Goal: Information Seeking & Learning: Find specific fact

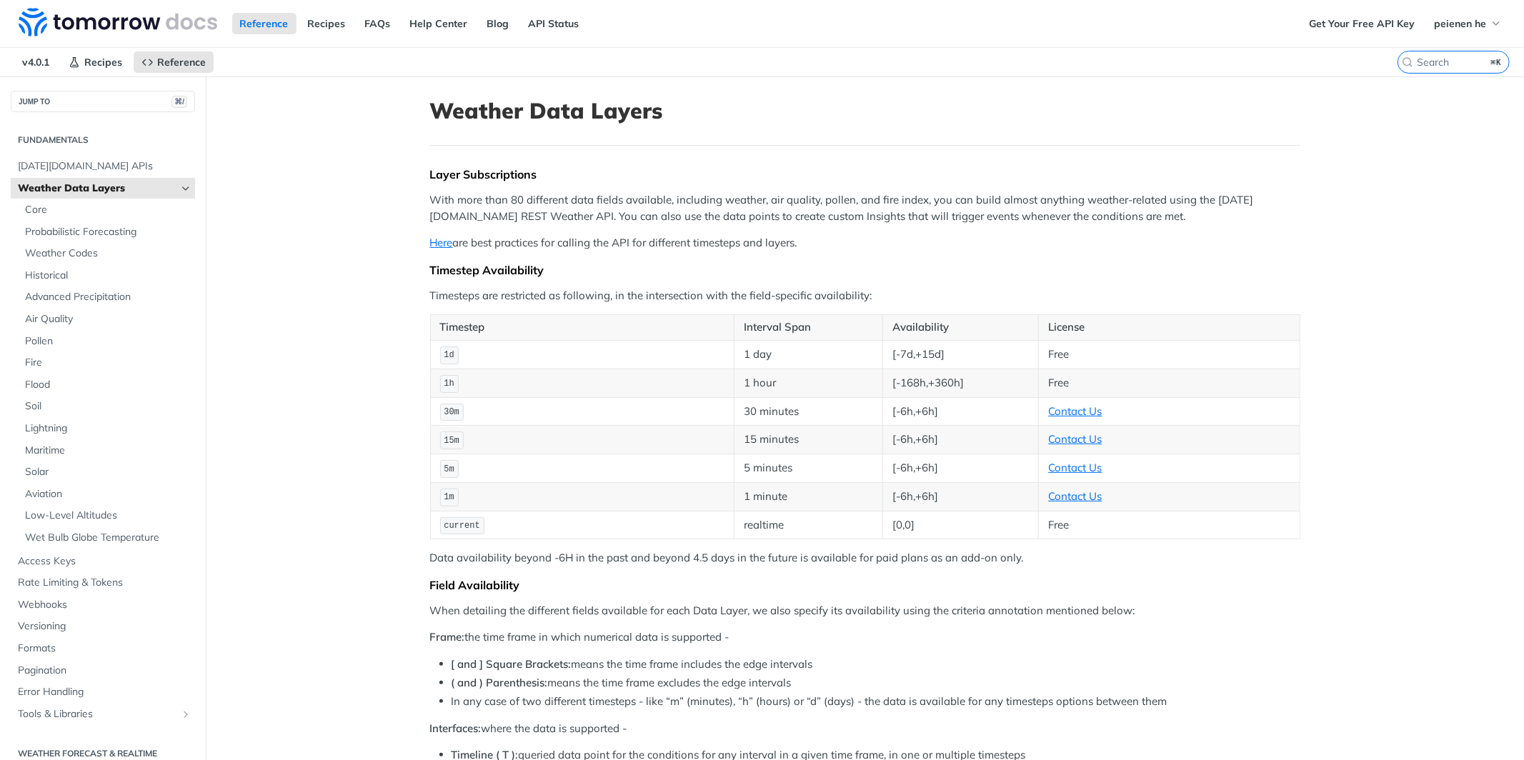
scroll to position [260, 0]
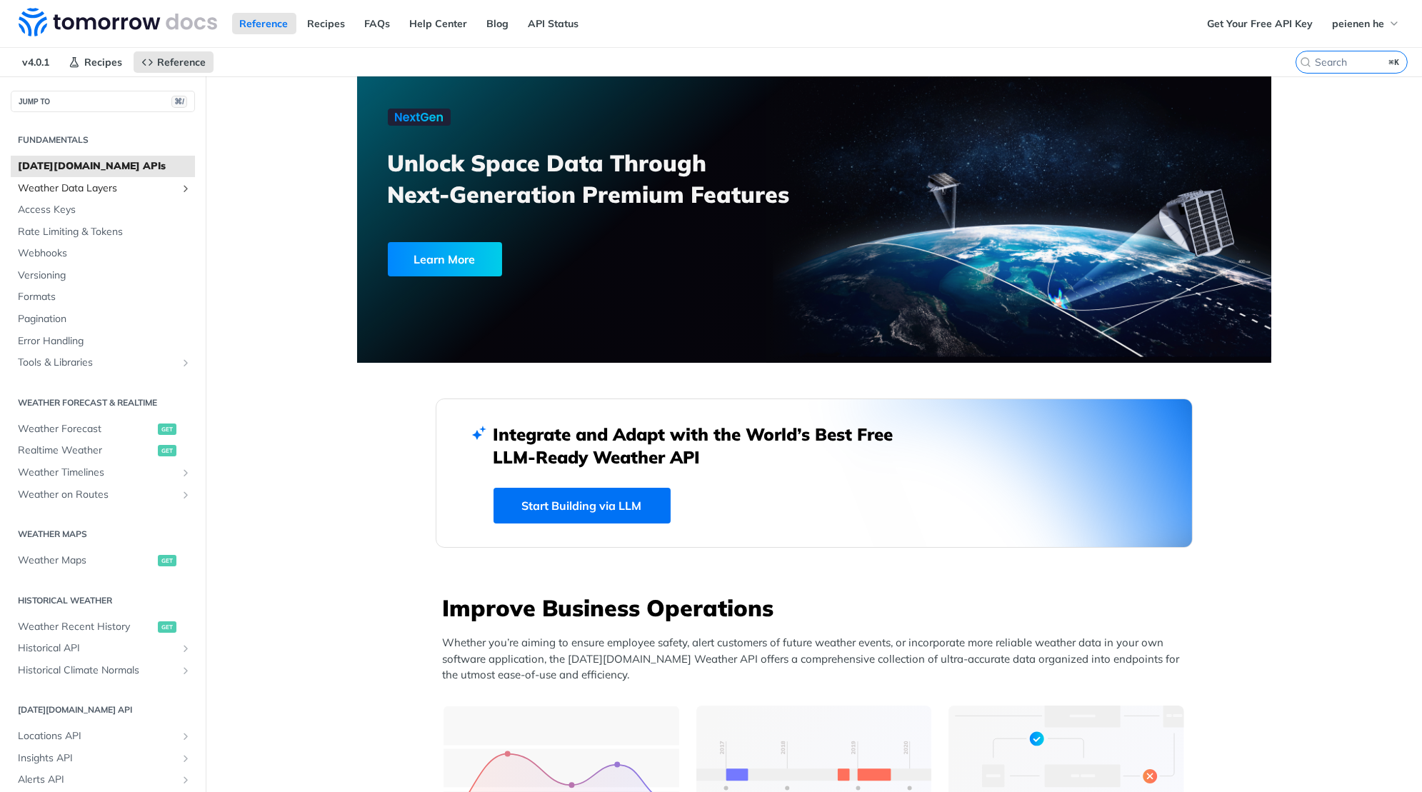
click at [135, 186] on span "Weather Data Layers" at bounding box center [97, 188] width 159 height 14
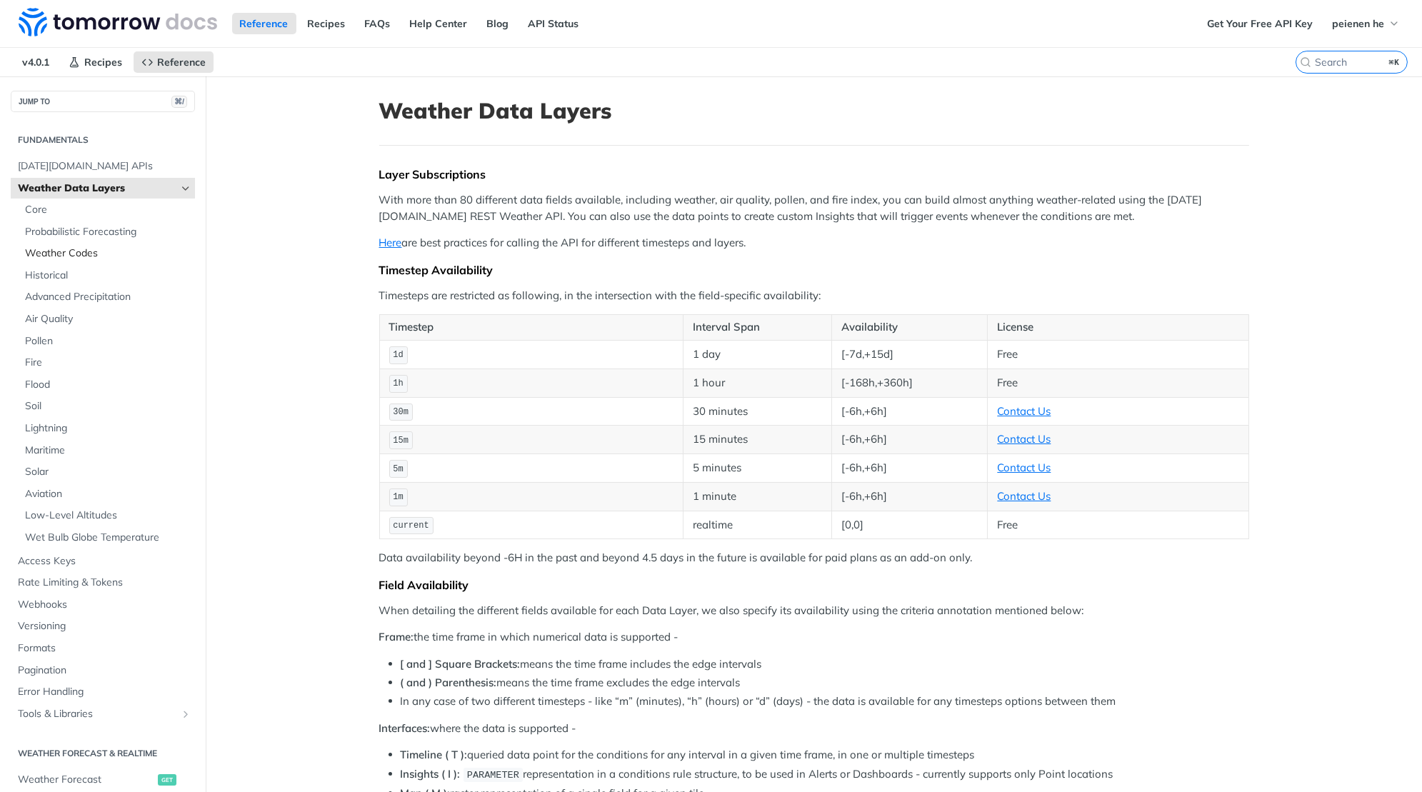
click at [94, 250] on span "Weather Codes" at bounding box center [108, 253] width 166 height 14
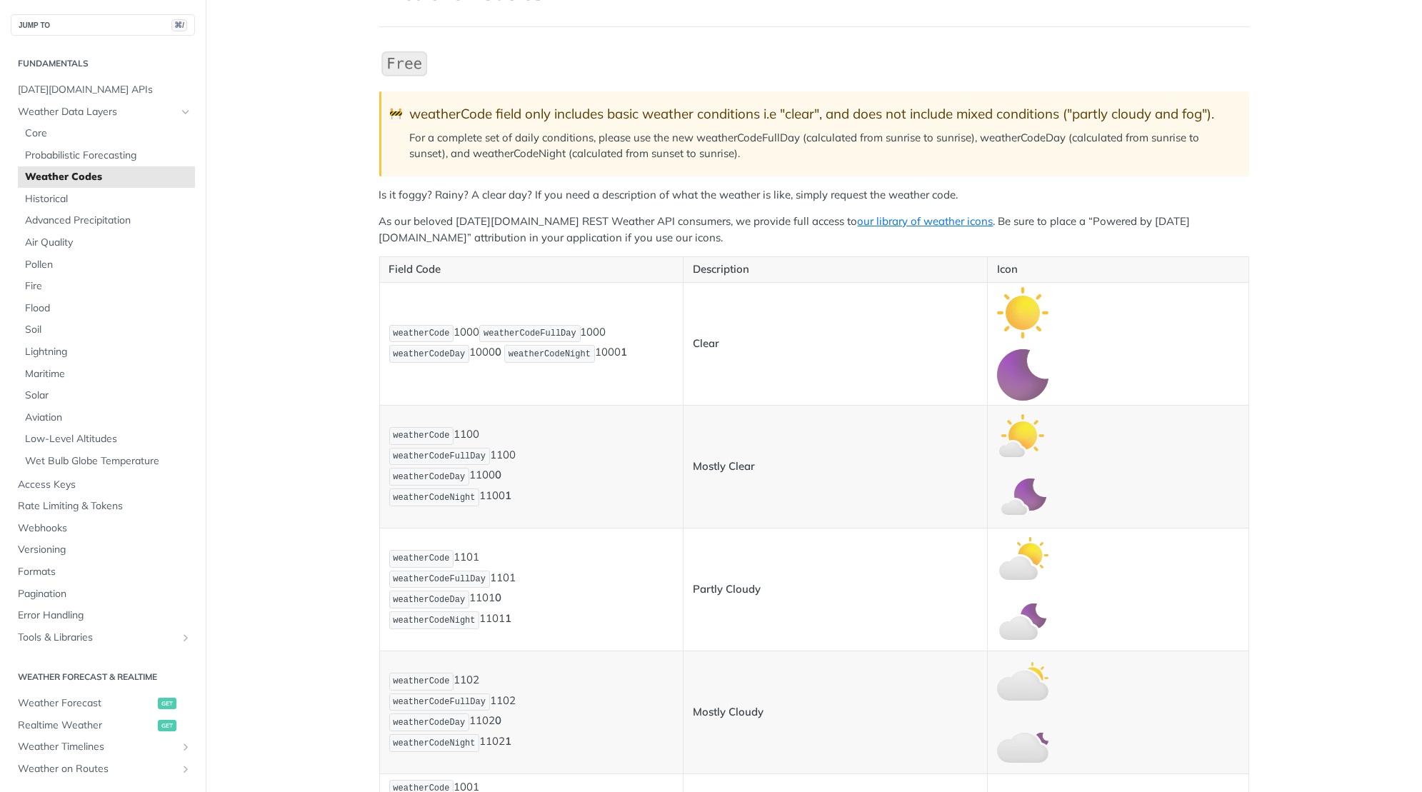
scroll to position [293, 0]
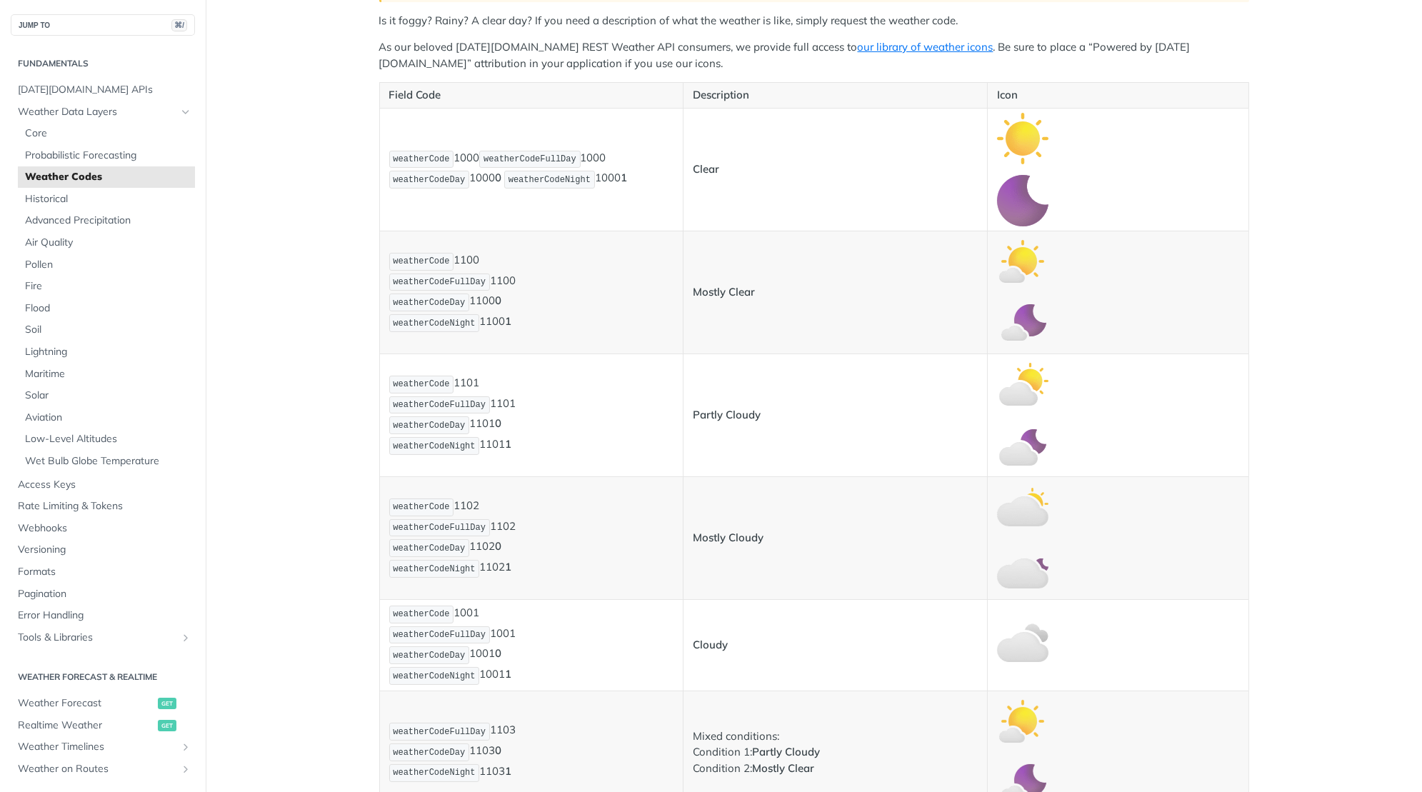
click at [1031, 326] on img "Expand image" at bounding box center [1022, 323] width 51 height 51
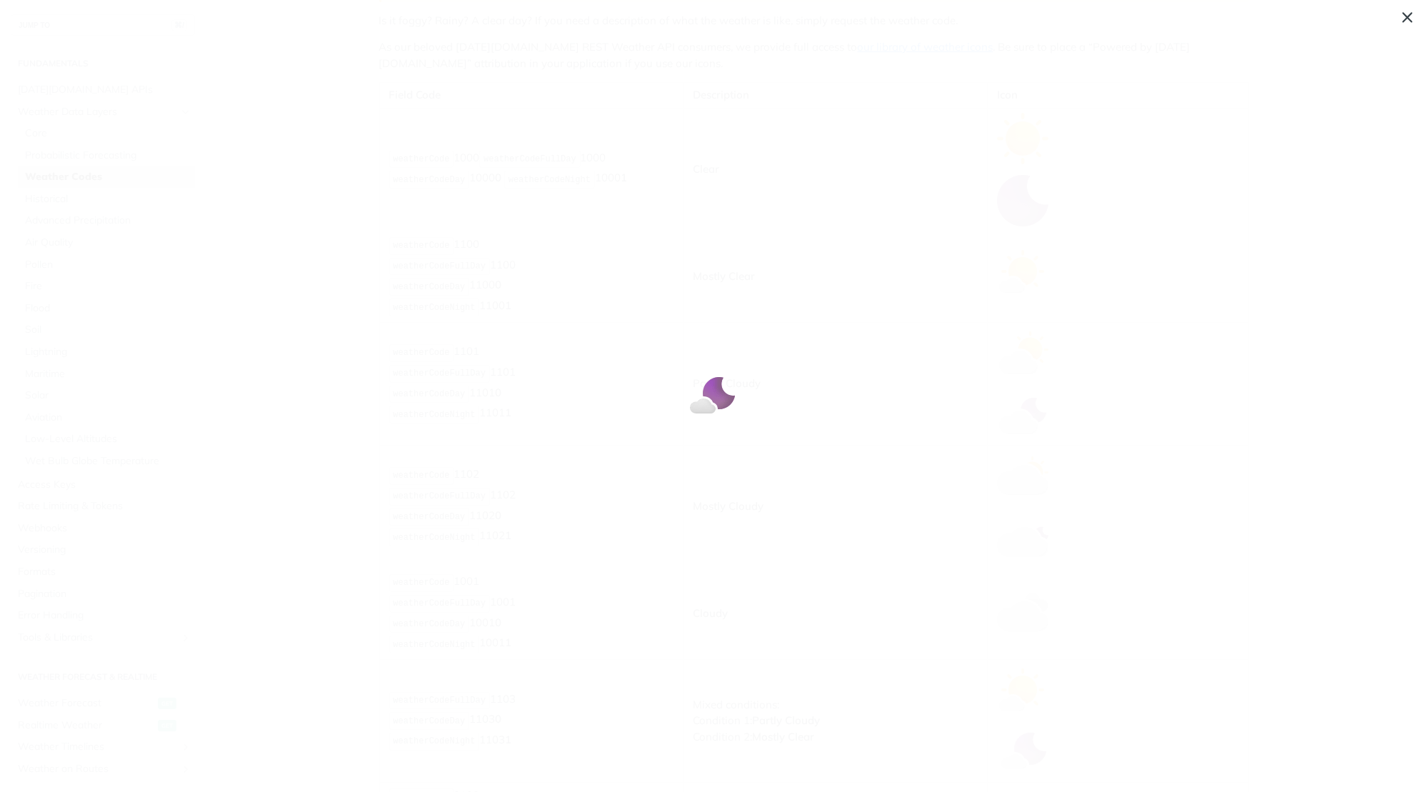
click at [785, 381] on span "Collapse image" at bounding box center [711, 396] width 1422 height 792
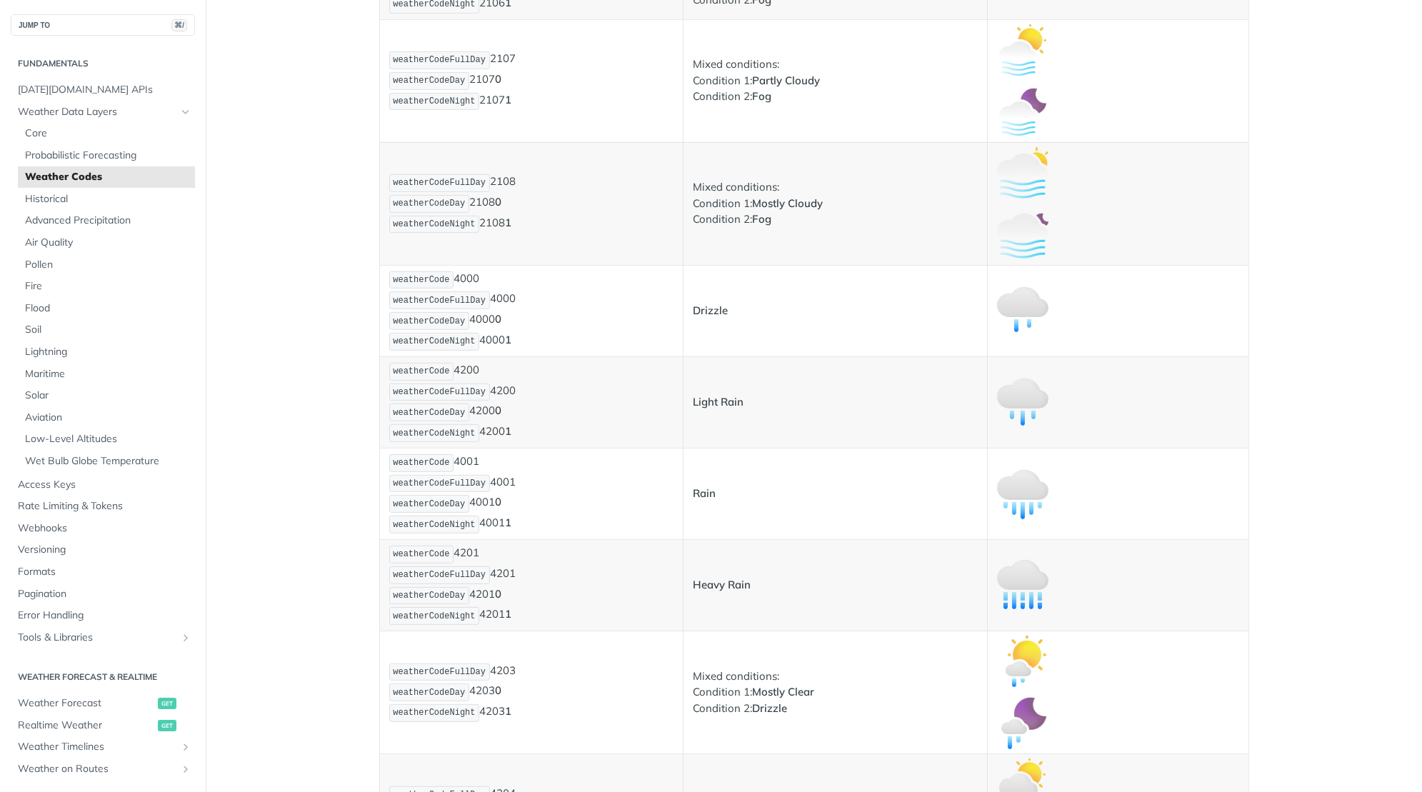
scroll to position [1782, 0]
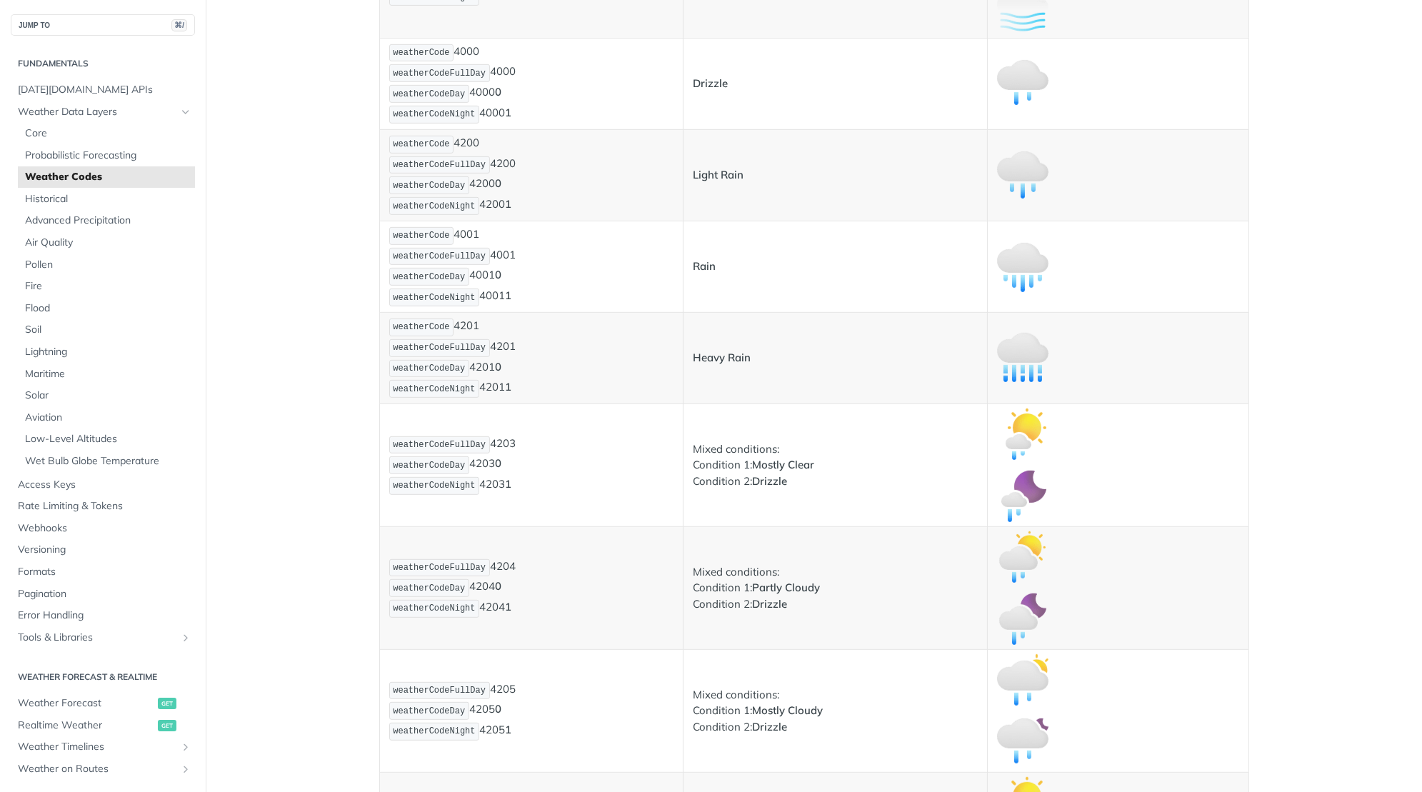
click at [1025, 384] on img "Expand image" at bounding box center [1022, 358] width 51 height 51
